Goal: Task Accomplishment & Management: Use online tool/utility

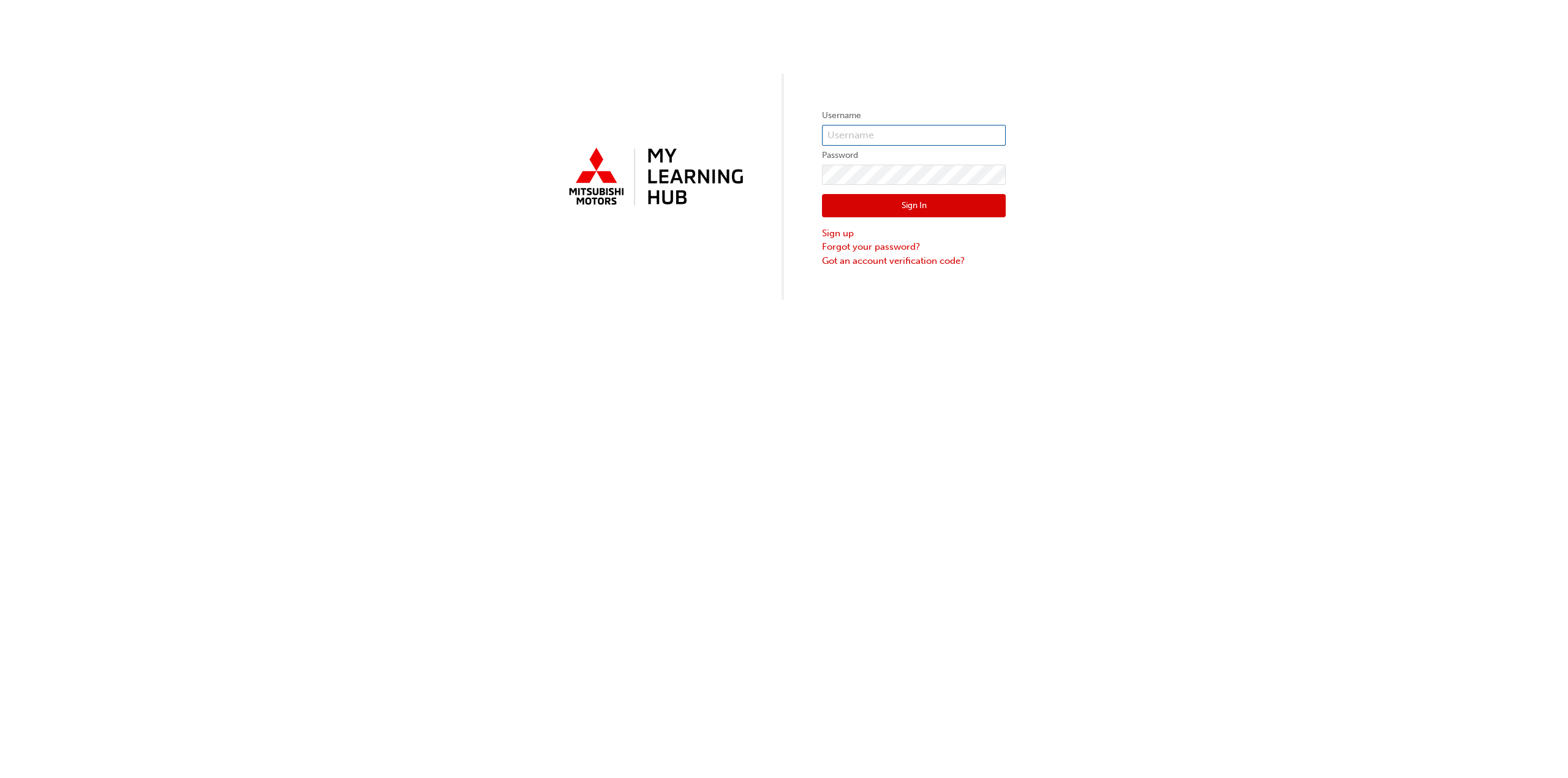
type input "0005967559"
click at [1205, 80] on div "Username 0005967559 Password Sign In Sign up Forgot your password? Got an accou…" at bounding box center [784, 150] width 1568 height 300
click at [837, 203] on button "Sign In" at bounding box center [914, 206] width 184 height 23
